Goal: Transaction & Acquisition: Book appointment/travel/reservation

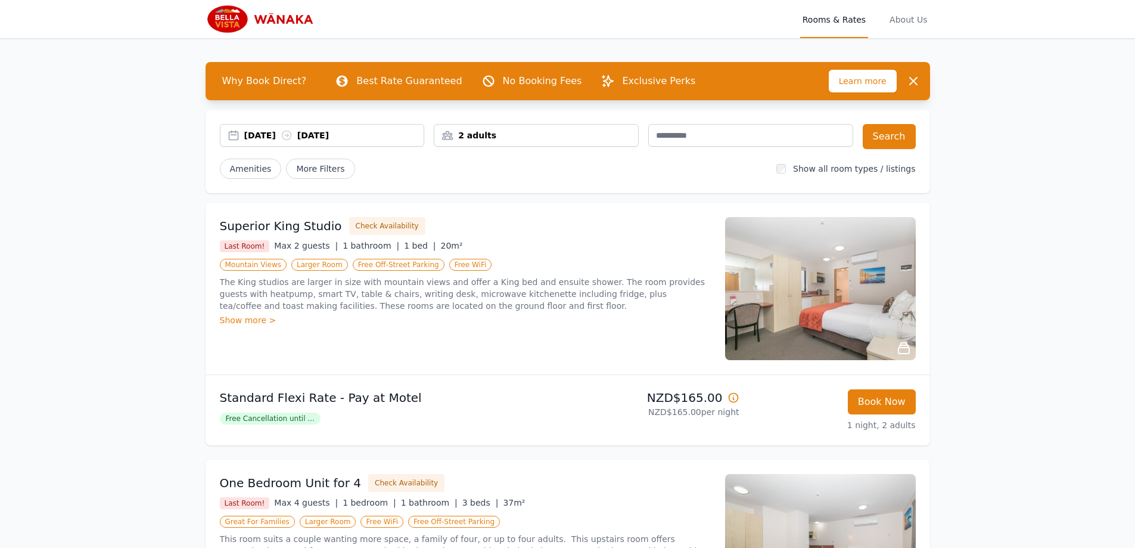
click at [312, 138] on div "[DATE] [DATE]" at bounding box center [334, 135] width 180 height 12
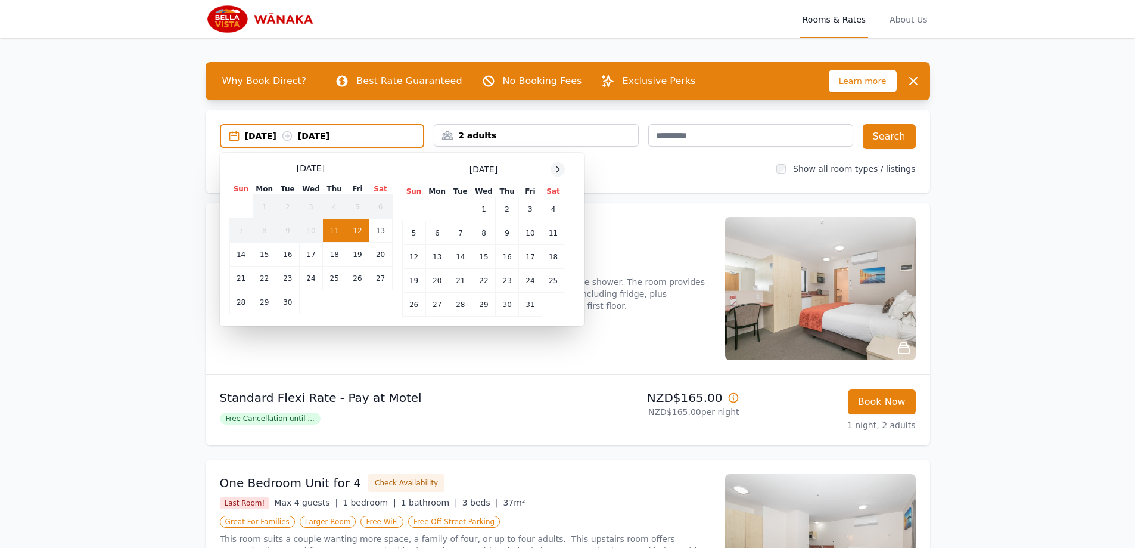
click at [555, 170] on icon at bounding box center [558, 169] width 10 height 10
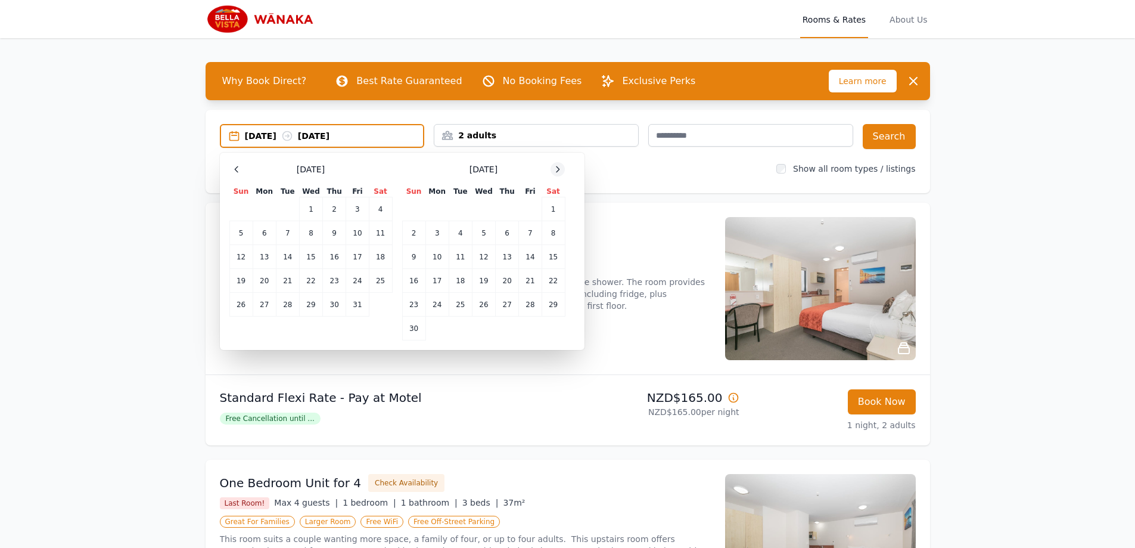
click at [555, 169] on icon at bounding box center [558, 169] width 10 height 10
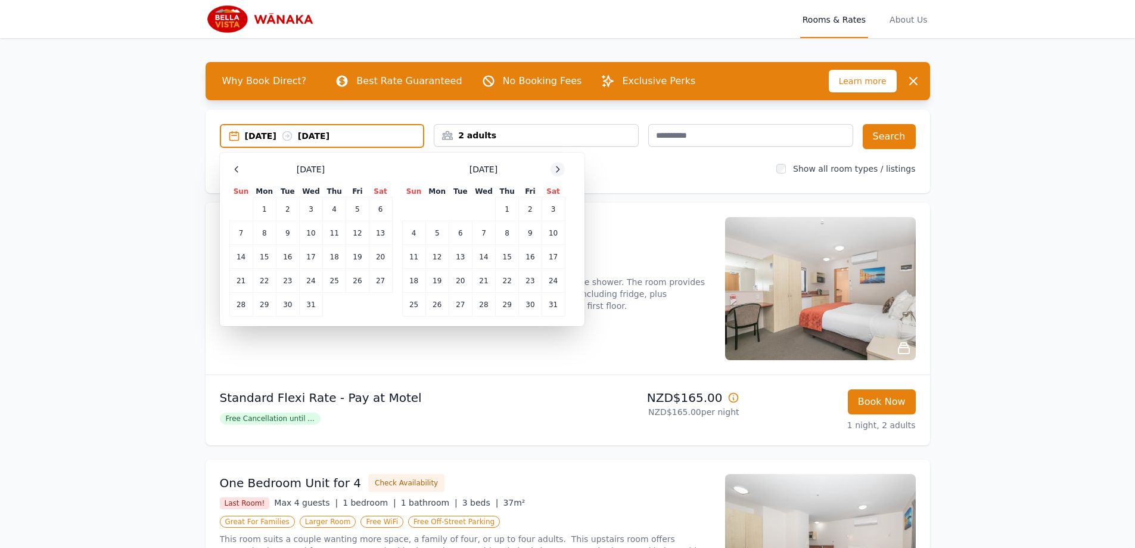
click at [555, 169] on icon at bounding box center [558, 169] width 10 height 10
click at [510, 280] on td "26" at bounding box center [507, 281] width 23 height 24
click at [529, 283] on td "27" at bounding box center [530, 281] width 23 height 24
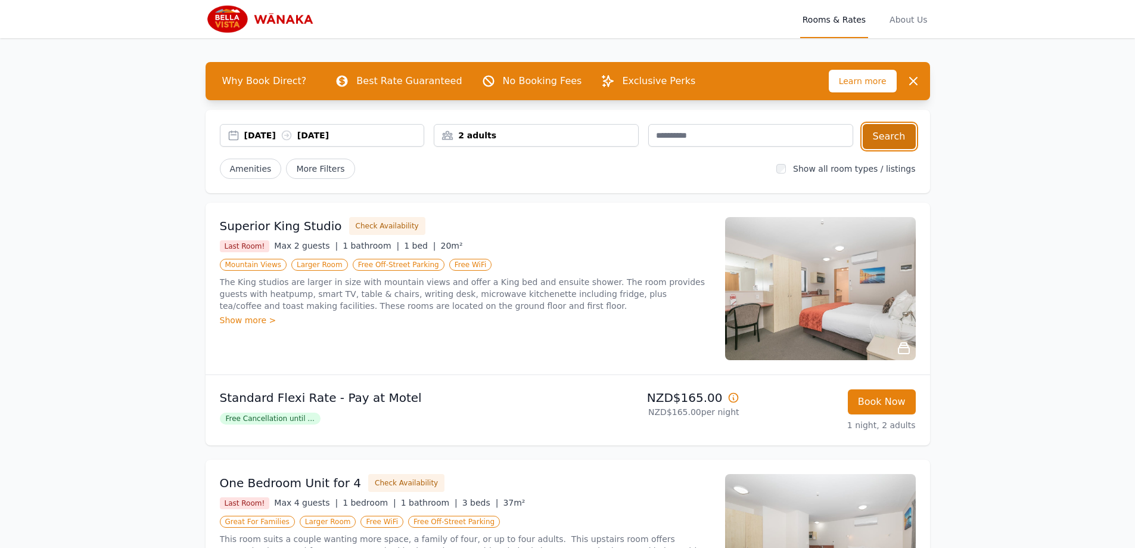
click at [896, 137] on button "Search" at bounding box center [889, 136] width 53 height 25
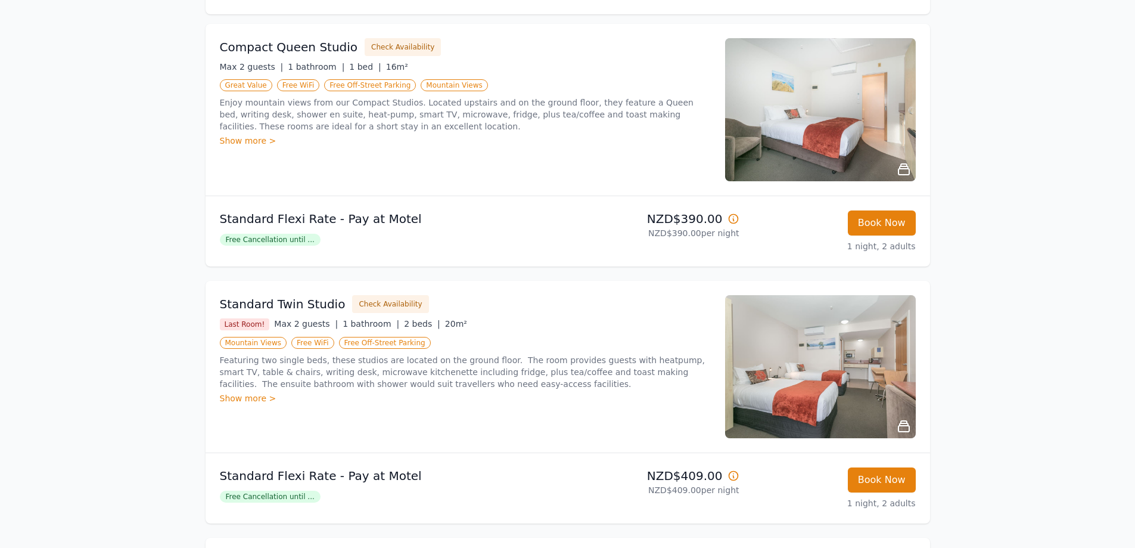
scroll to position [298, 0]
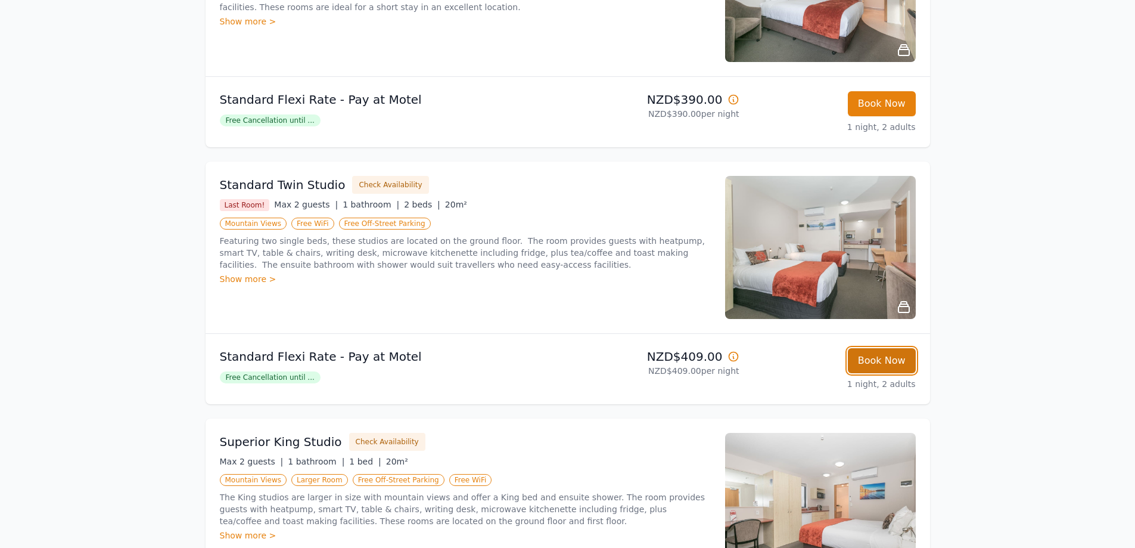
click at [883, 364] on button "Book Now" at bounding box center [882, 360] width 68 height 25
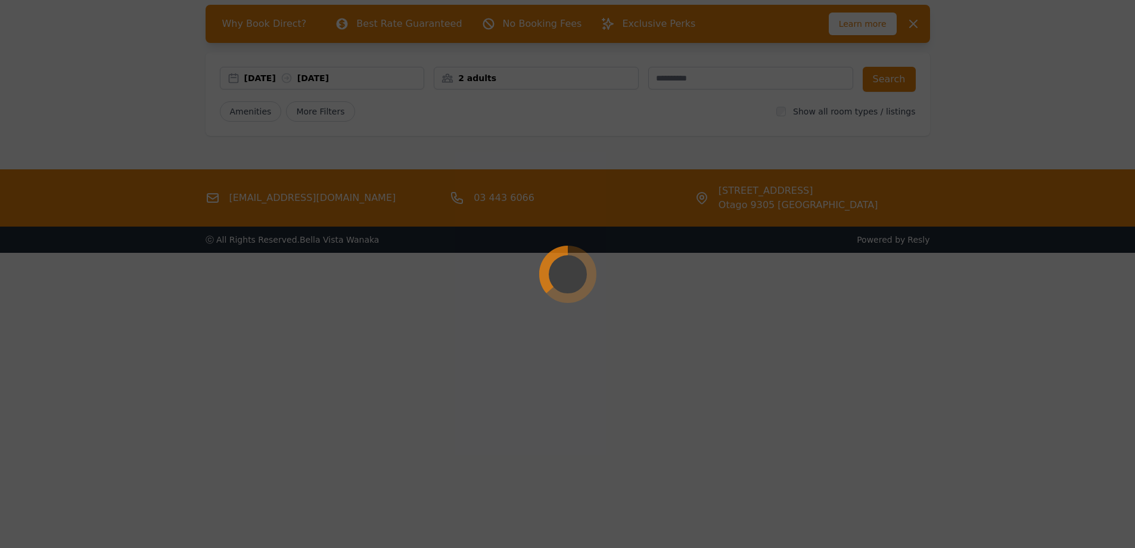
scroll to position [57, 0]
select select "**"
